Goal: Check status

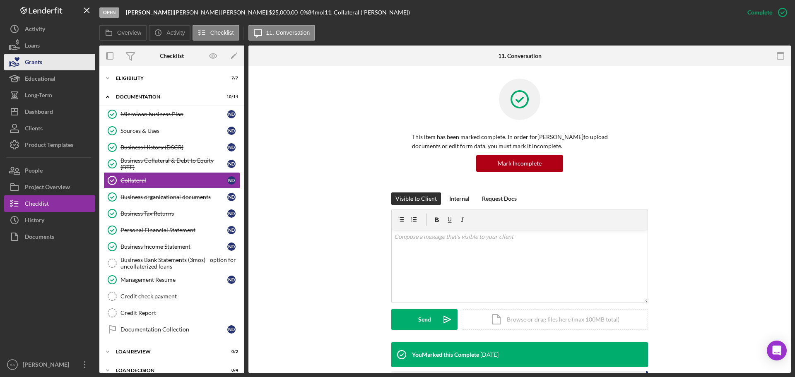
scroll to position [538, 0]
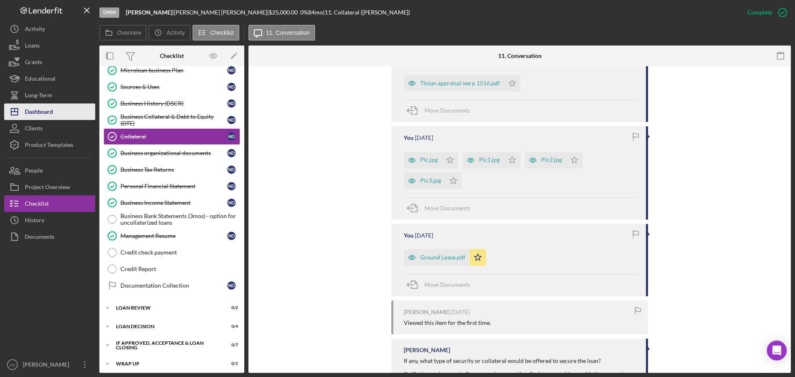
click at [38, 112] on div "Dashboard" at bounding box center [39, 112] width 28 height 19
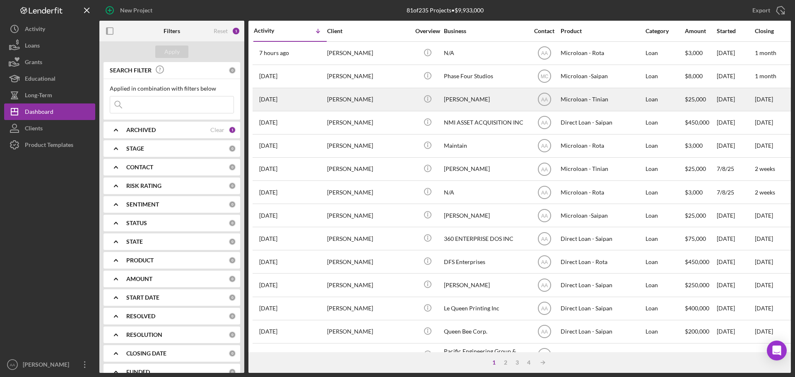
click at [467, 103] on div "[PERSON_NAME]" at bounding box center [485, 100] width 83 height 22
